Goal: Navigation & Orientation: Find specific page/section

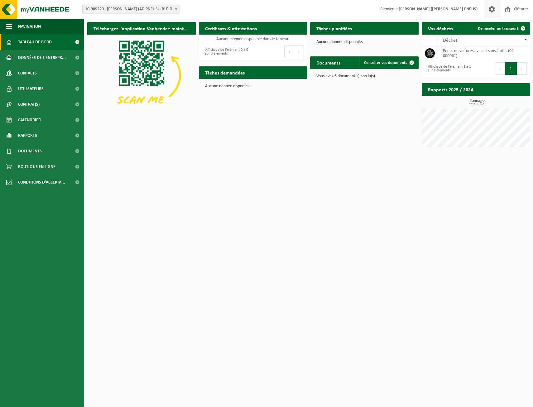
click at [494, 9] on span at bounding box center [491, 9] width 9 height 18
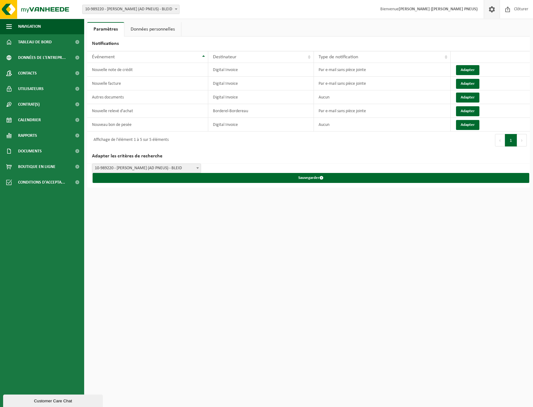
click at [497, 11] on link at bounding box center [492, 9] width 16 height 18
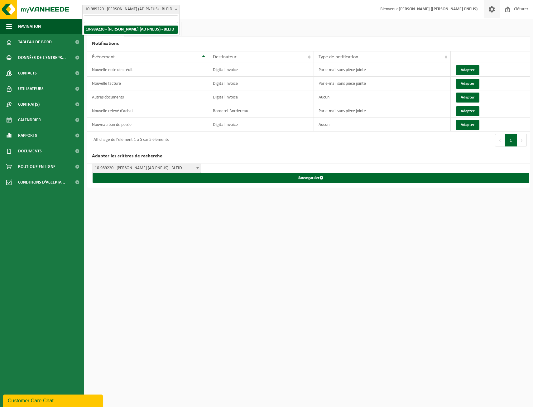
click at [140, 7] on span "10-989220 - [PERSON_NAME] (AD PNEUS) - BLEID" at bounding box center [131, 9] width 97 height 9
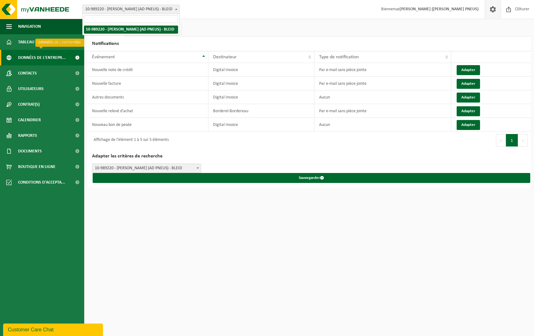
click at [46, 57] on span "Données de l'entrepr..." at bounding box center [42, 58] width 48 height 16
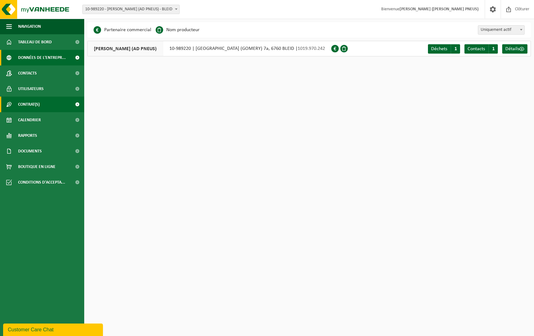
click at [36, 111] on span "Contrat(s)" at bounding box center [29, 105] width 22 height 16
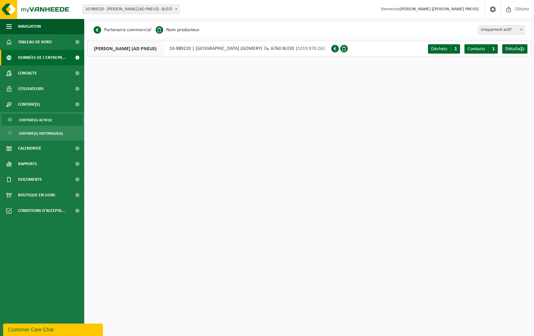
click at [35, 120] on span "Contrat(s) actif(s)" at bounding box center [35, 120] width 33 height 12
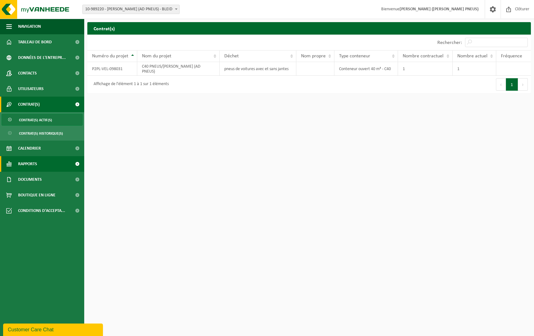
click at [29, 164] on span "Rapports" at bounding box center [27, 164] width 19 height 16
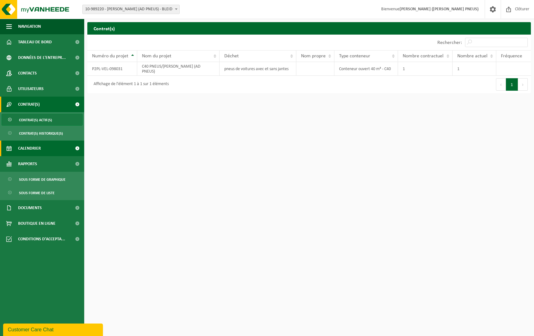
click at [35, 147] on span "Calendrier" at bounding box center [29, 149] width 23 height 16
